Goal: Task Accomplishment & Management: Use online tool/utility

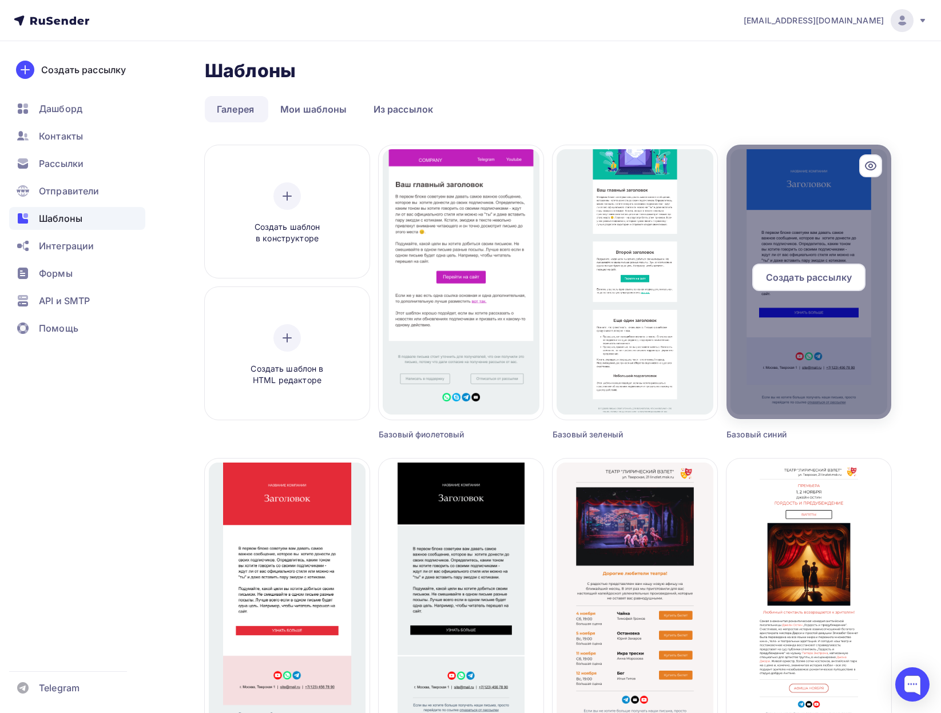
click at [806, 194] on div at bounding box center [808, 282] width 165 height 275
click at [791, 277] on span "Создать рассылку" at bounding box center [809, 278] width 86 height 14
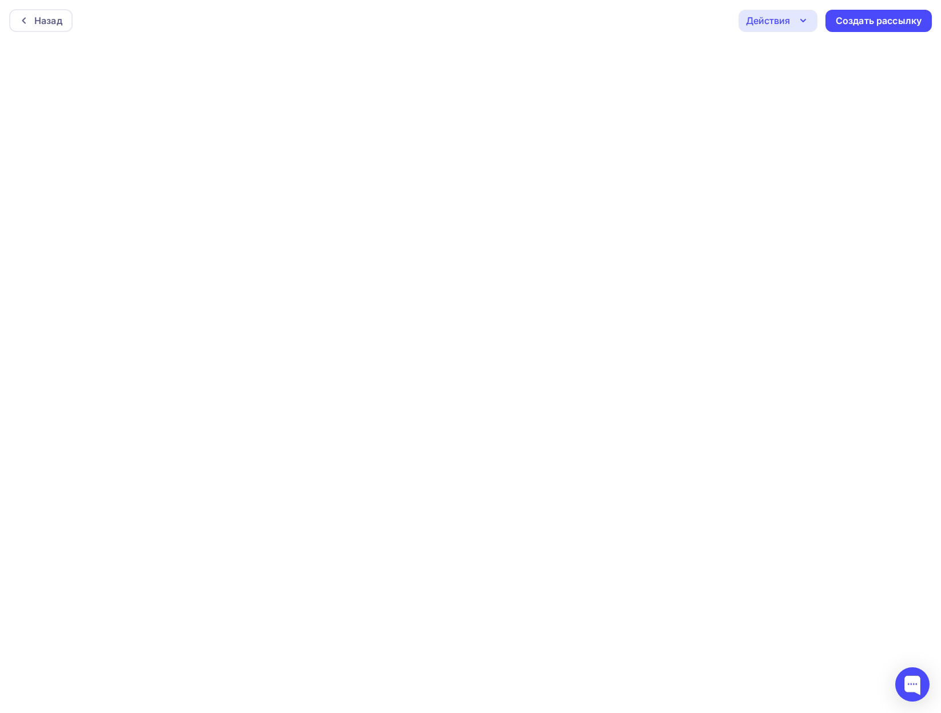
click at [781, 19] on div "Действия" at bounding box center [768, 21] width 44 height 14
click at [635, 11] on div "Назад Действия Отправить тестовое письмо Предпросмотр Сохранить в Мои шаблоны В…" at bounding box center [470, 20] width 941 height 41
click at [777, 17] on div "Действия" at bounding box center [768, 21] width 44 height 14
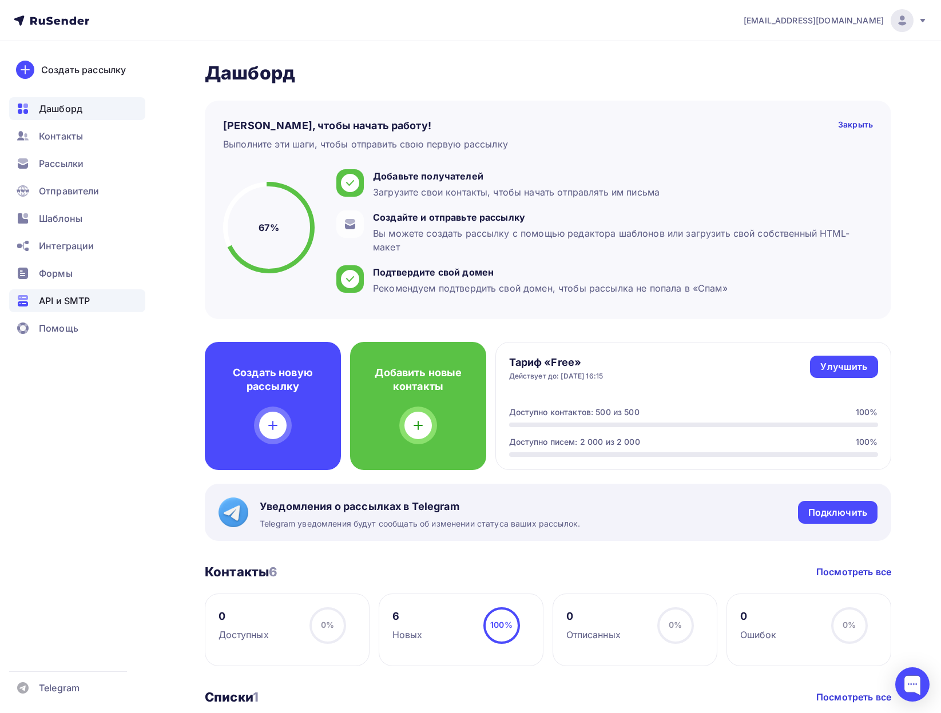
click at [63, 301] on span "API и SMTP" at bounding box center [64, 301] width 51 height 14
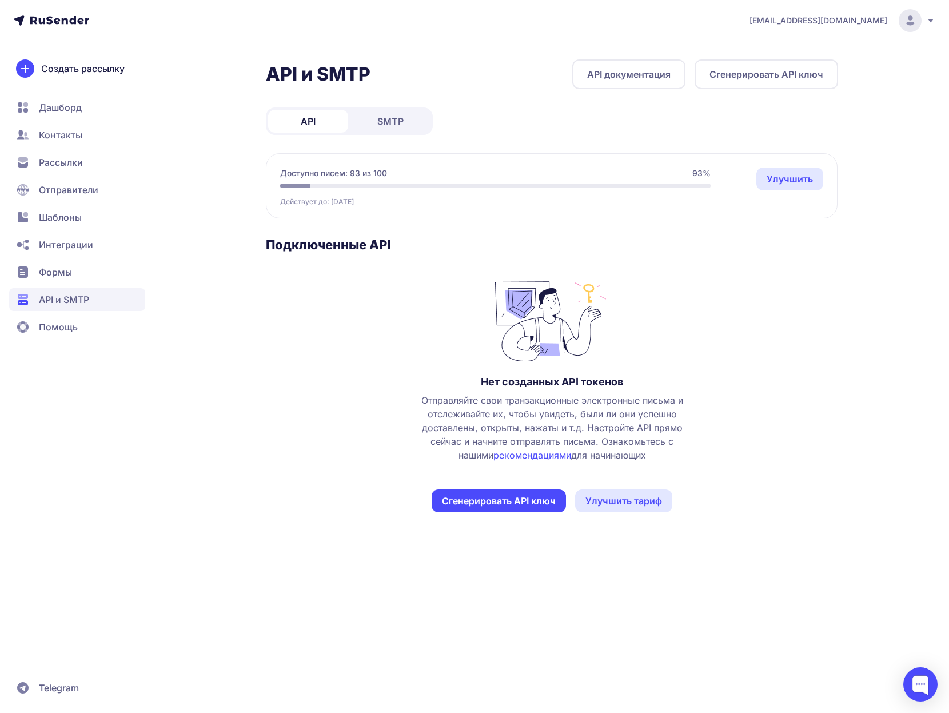
click at [79, 186] on span "Отправители" at bounding box center [68, 190] width 59 height 14
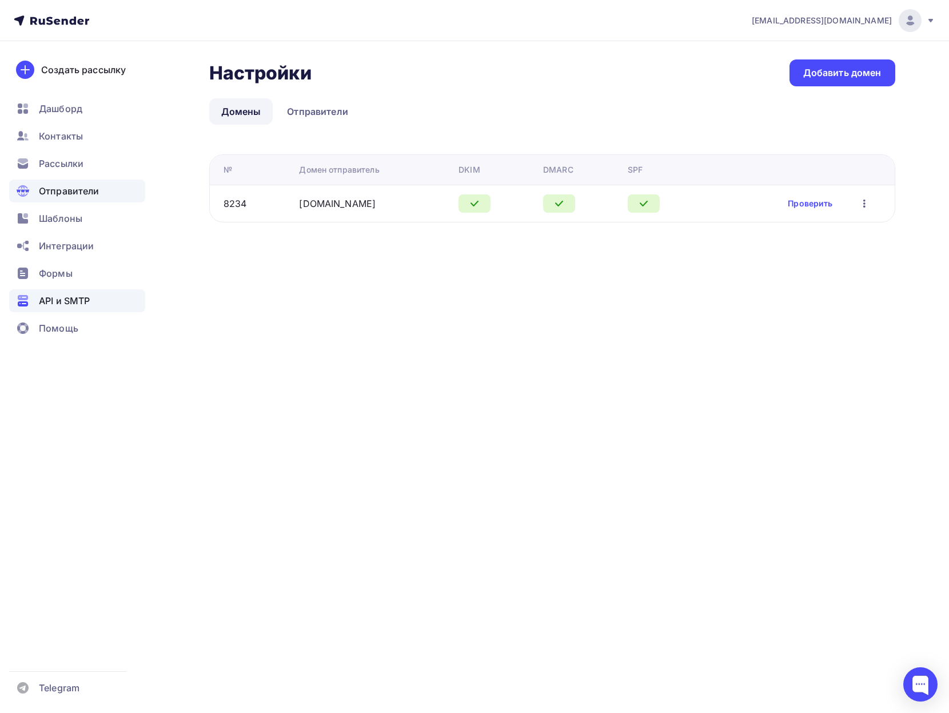
click at [45, 301] on span "API и SMTP" at bounding box center [64, 301] width 51 height 14
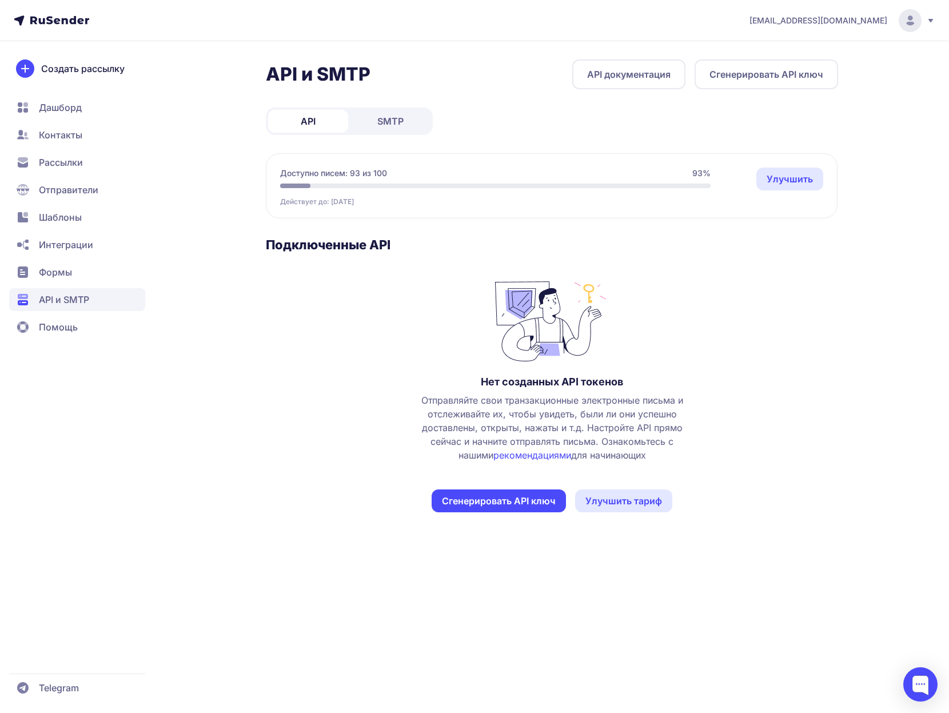
click at [421, 122] on link "SMTP" at bounding box center [391, 121] width 80 height 23
